Goal: Find specific fact: Find specific fact

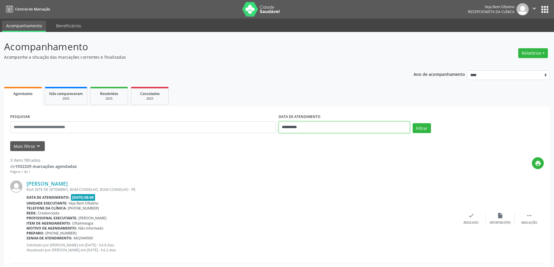
click at [397, 129] on input "**********" at bounding box center [344, 128] width 131 height 12
click at [349, 157] on span "3" at bounding box center [348, 157] width 11 height 11
type input "**********"
click at [349, 157] on span "3" at bounding box center [348, 157] width 11 height 11
click at [417, 127] on button "Filtrar" at bounding box center [422, 128] width 18 height 10
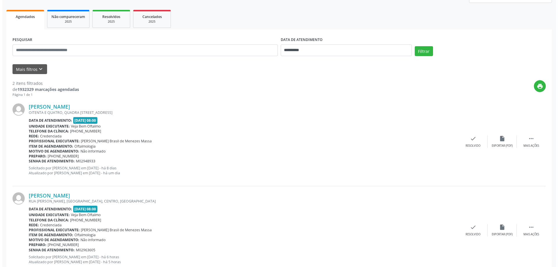
scroll to position [95, 0]
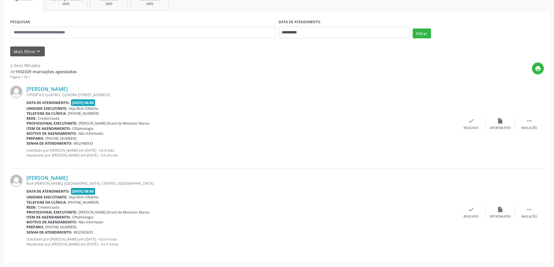
click at [25, 88] on div at bounding box center [18, 124] width 16 height 76
click at [33, 87] on link "[PERSON_NAME]" at bounding box center [46, 89] width 41 height 6
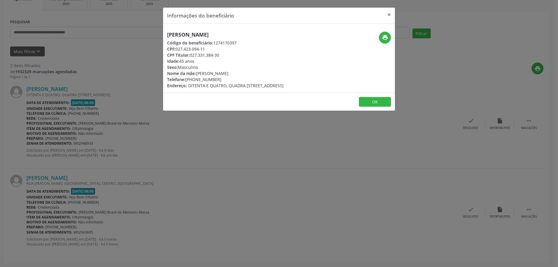
drag, startPoint x: 166, startPoint y: 36, endPoint x: 281, endPoint y: 37, distance: 115.1
click at [281, 37] on div "[PERSON_NAME] Código do beneficiário: 1274170397 CPF: 027.423.094-11 CPF Titula…" at bounding box center [240, 60] width 155 height 57
copy h5 "[PERSON_NAME]"
click at [394, 15] on button "×" at bounding box center [390, 15] width 12 height 14
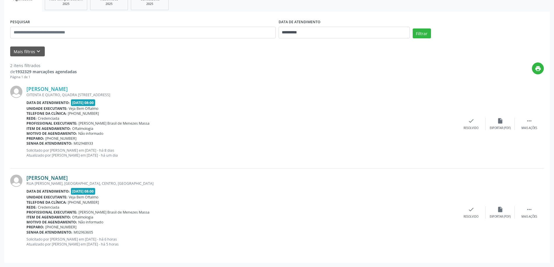
click at [59, 179] on link "[PERSON_NAME]" at bounding box center [46, 178] width 41 height 6
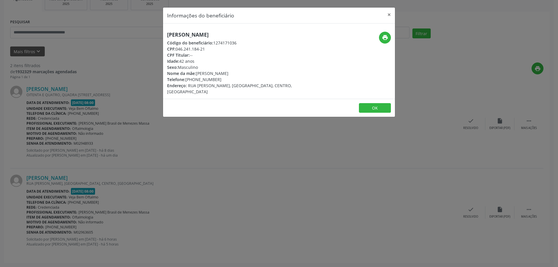
drag, startPoint x: 166, startPoint y: 34, endPoint x: 242, endPoint y: 35, distance: 76.8
click at [242, 35] on div "[PERSON_NAME] Código do beneficiário: 1274171036 CPF: 046.241.184-21 CPF Titula…" at bounding box center [240, 63] width 155 height 63
copy h5 "[PERSON_NAME]"
drag, startPoint x: 196, startPoint y: 80, endPoint x: 207, endPoint y: 82, distance: 11.8
click at [207, 82] on div "Telefone: [PHONE_NUMBER]" at bounding box center [240, 79] width 147 height 6
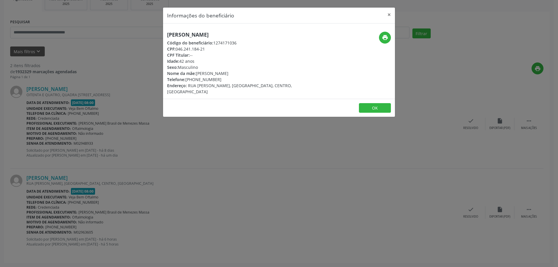
drag, startPoint x: 190, startPoint y: 103, endPoint x: 192, endPoint y: 94, distance: 8.6
click at [190, 103] on footer "OK" at bounding box center [279, 108] width 232 height 18
drag, startPoint x: 195, startPoint y: 80, endPoint x: 216, endPoint y: 82, distance: 21.6
click at [216, 82] on div "Telefone: [PHONE_NUMBER]" at bounding box center [240, 79] width 147 height 6
copy div "99422-1168"
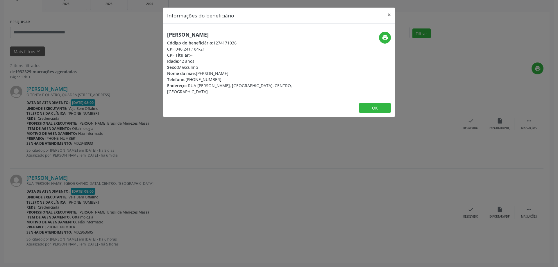
drag, startPoint x: 188, startPoint y: 50, endPoint x: 208, endPoint y: 50, distance: 20.6
click at [208, 50] on div "CPF: 046.241.184-21" at bounding box center [240, 49] width 147 height 6
copy div "046.241.184-21"
